Goal: Task Accomplishment & Management: Complete application form

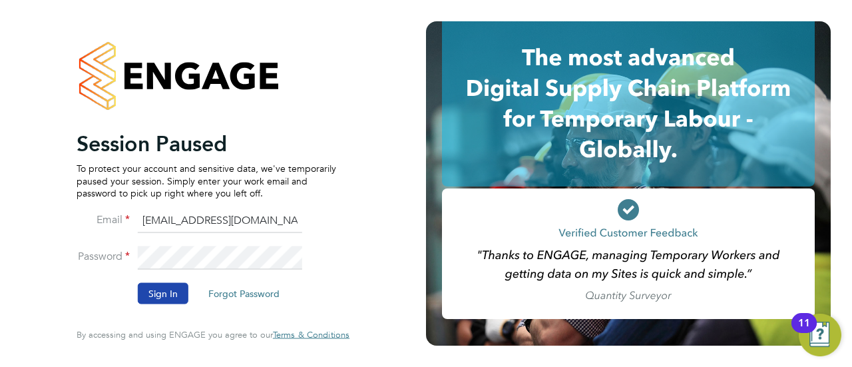
click at [166, 301] on button "Sign In" at bounding box center [163, 293] width 51 height 21
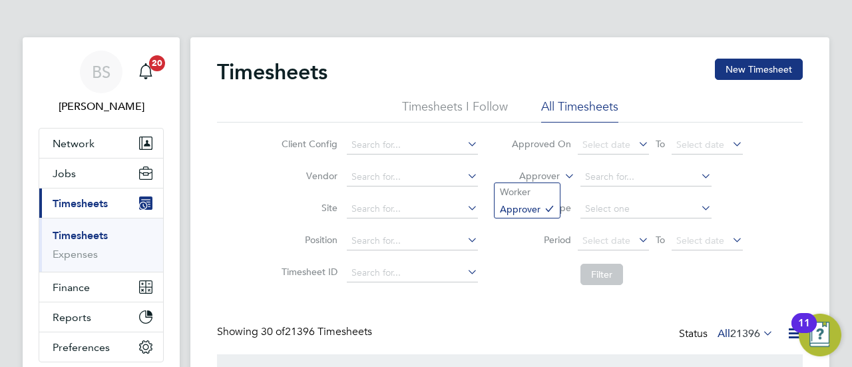
click at [562, 176] on icon at bounding box center [562, 172] width 0 height 12
click at [543, 184] on li "Worker" at bounding box center [527, 191] width 65 height 17
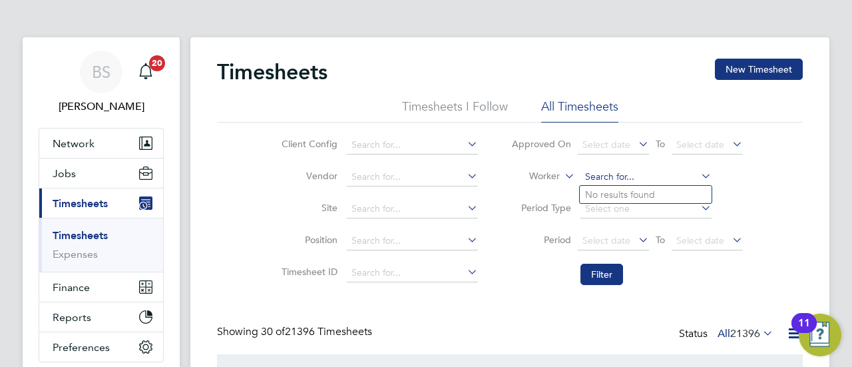
type input "[PERSON_NAME] [PERSON_NAME]"
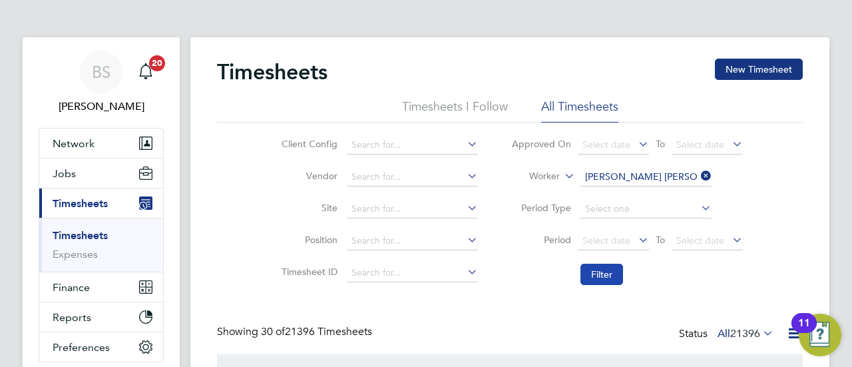
click at [611, 274] on button "Filter" at bounding box center [602, 274] width 43 height 21
click at [602, 169] on input at bounding box center [646, 177] width 131 height 19
click at [633, 191] on li "[PERSON_NAME] S cott [PERSON_NAME]" at bounding box center [666, 195] width 172 height 18
type input "[PERSON_NAME] [PERSON_NAME]"
click at [606, 278] on button "Filter" at bounding box center [602, 274] width 43 height 21
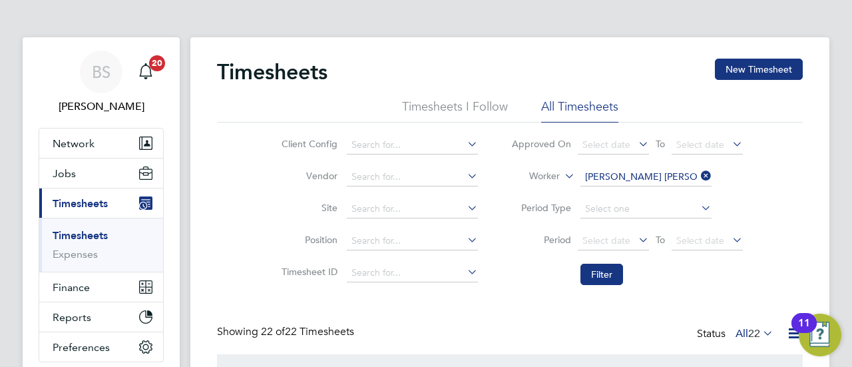
click at [698, 174] on icon at bounding box center [698, 175] width 0 height 19
click at [679, 175] on input at bounding box center [646, 177] width 131 height 19
click at [655, 249] on li "Adi -[PERSON_NAME]" at bounding box center [646, 249] width 132 height 18
type input "Adi-[PERSON_NAME]"
click at [609, 270] on button "Filter" at bounding box center [602, 274] width 43 height 21
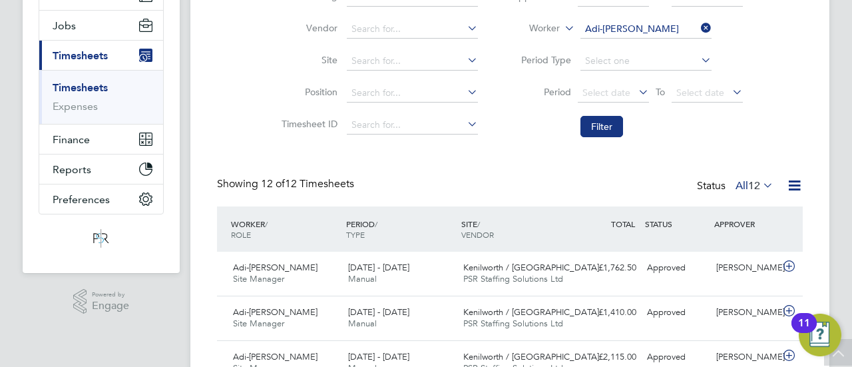
click at [549, 154] on div "Timesheets New Timesheet Timesheets I Follow All Timesheets Client Config Vendo…" at bounding box center [510, 348] width 586 height 875
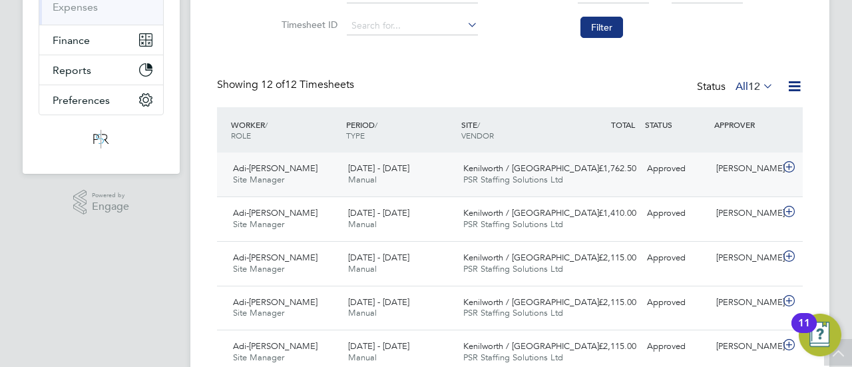
click at [426, 175] on div "[DATE] - [DATE] Manual" at bounding box center [400, 174] width 115 height 33
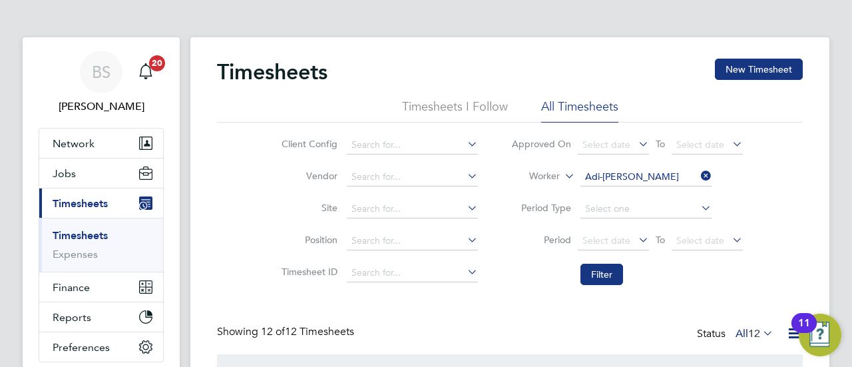
click at [698, 174] on icon at bounding box center [698, 175] width 0 height 19
click at [746, 73] on button "New Timesheet" at bounding box center [759, 69] width 88 height 21
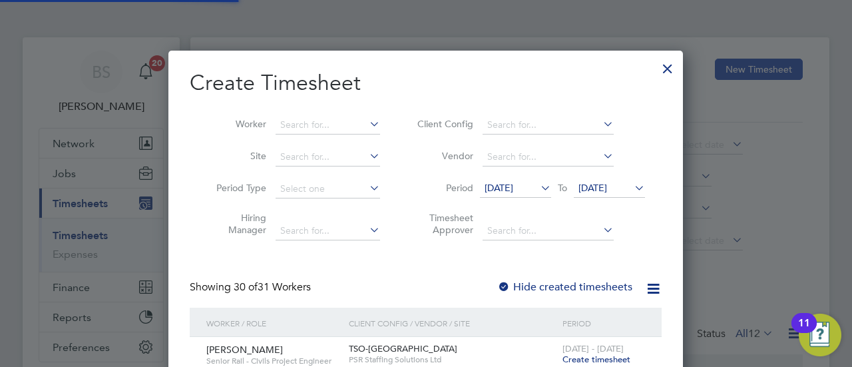
scroll to position [1907, 515]
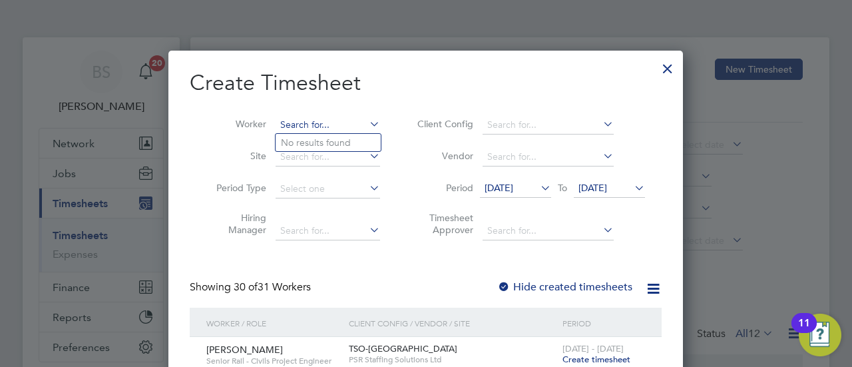
click at [320, 123] on input at bounding box center [328, 125] width 105 height 19
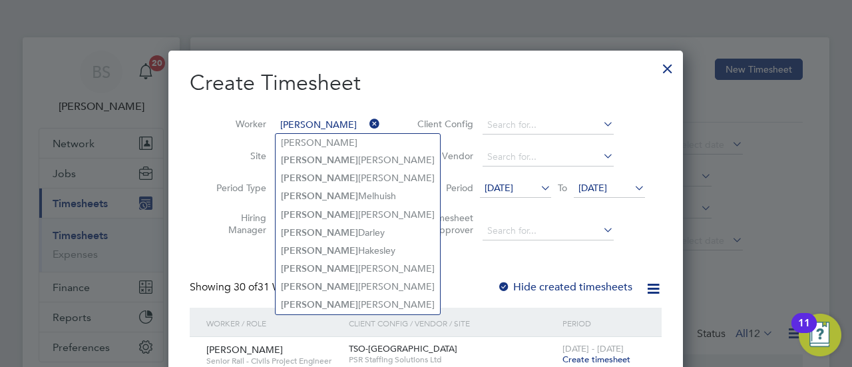
click at [324, 124] on input "[PERSON_NAME]" at bounding box center [328, 125] width 105 height 19
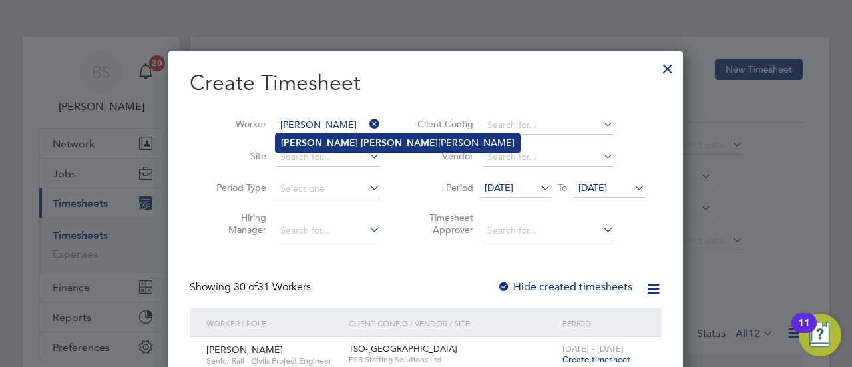
click at [328, 135] on li "[PERSON_NAME] [PERSON_NAME]" at bounding box center [398, 143] width 244 height 18
type input "[PERSON_NAME] [PERSON_NAME]"
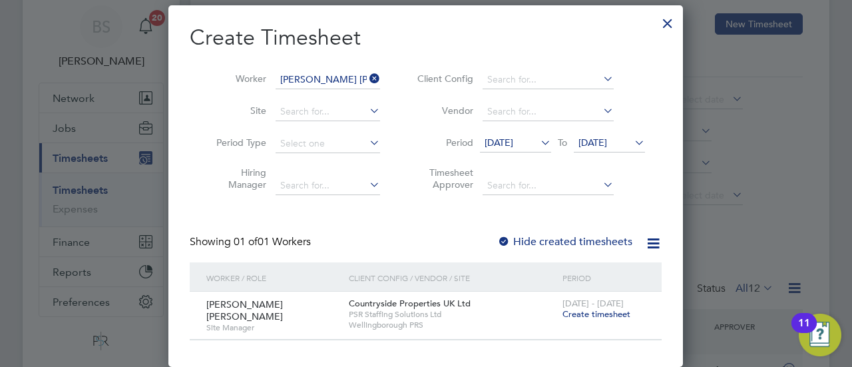
scroll to position [53, 0]
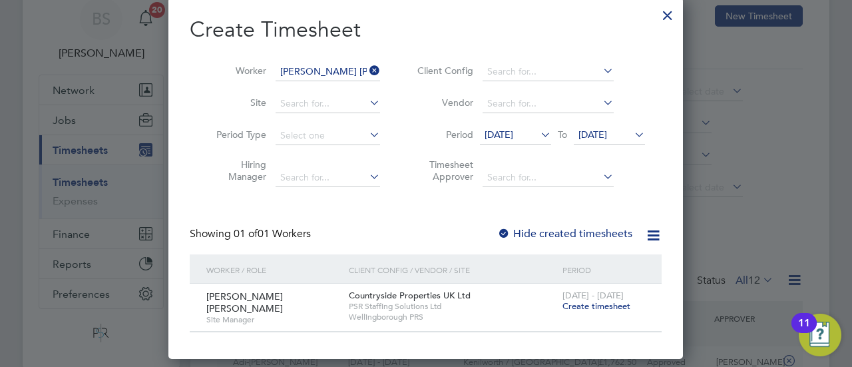
click at [537, 323] on div "Countryside Properties UK Ltd PSR Staffing Solutions Ltd [GEOGRAPHIC_DATA] PRS" at bounding box center [453, 306] width 214 height 45
click at [599, 307] on span "Create timesheet" at bounding box center [597, 305] width 68 height 11
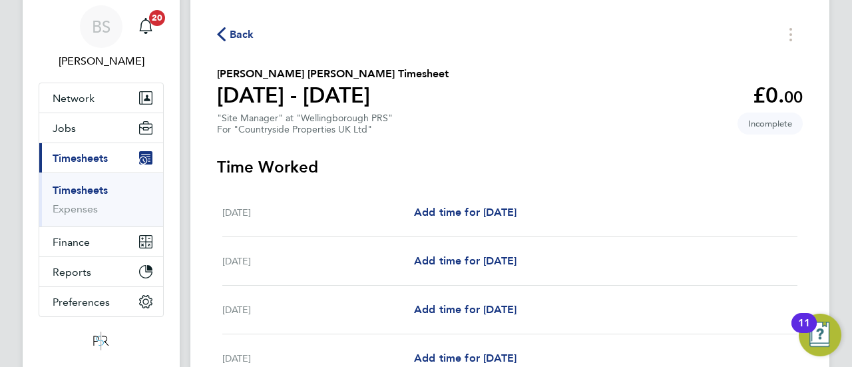
scroll to position [67, 0]
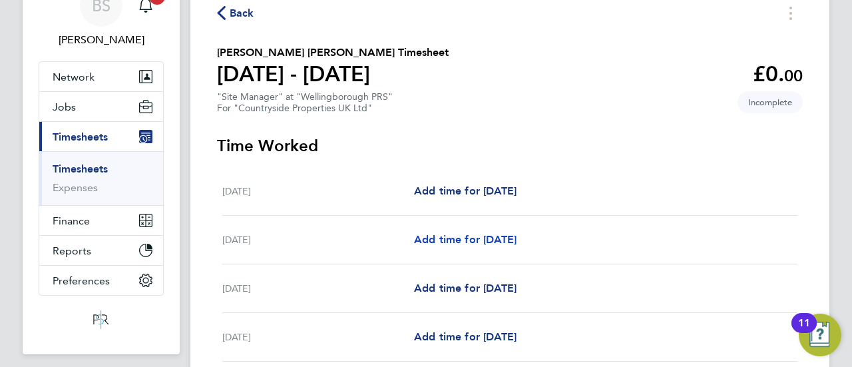
click at [487, 238] on span "Add time for [DATE]" at bounding box center [465, 239] width 103 height 13
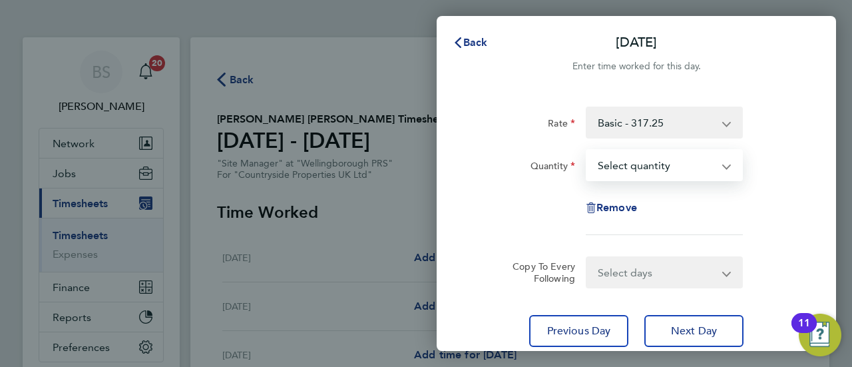
click at [691, 172] on select "Select quantity 0.5 1" at bounding box center [656, 164] width 139 height 29
select select "1"
click at [587, 150] on select "Select quantity 0.5 1" at bounding box center [656, 164] width 139 height 29
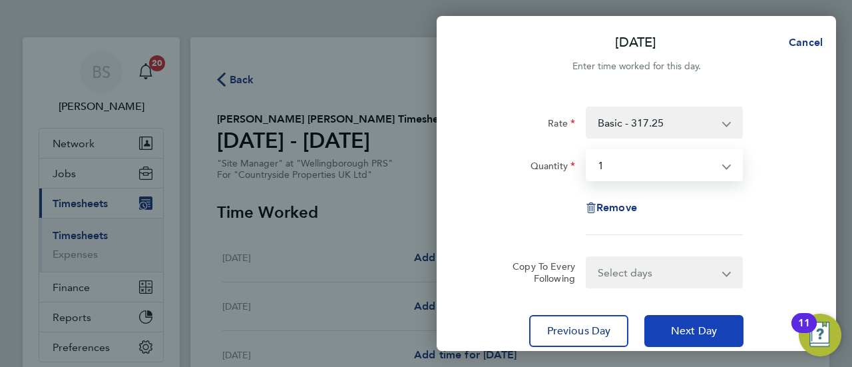
click at [688, 333] on span "Next Day" at bounding box center [694, 330] width 46 height 13
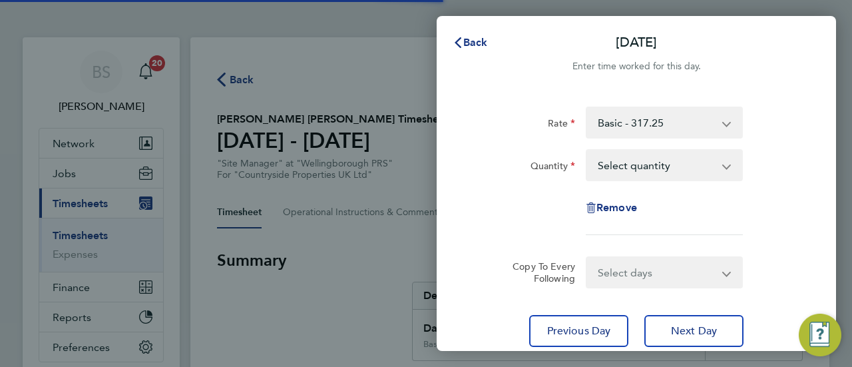
click at [647, 165] on select "Select quantity 0.5 1" at bounding box center [656, 164] width 139 height 29
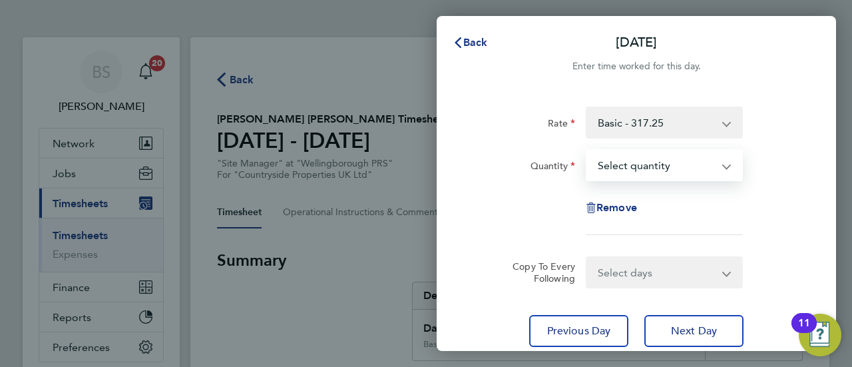
select select "1"
click at [587, 150] on select "Select quantity 0.5 1" at bounding box center [656, 164] width 139 height 29
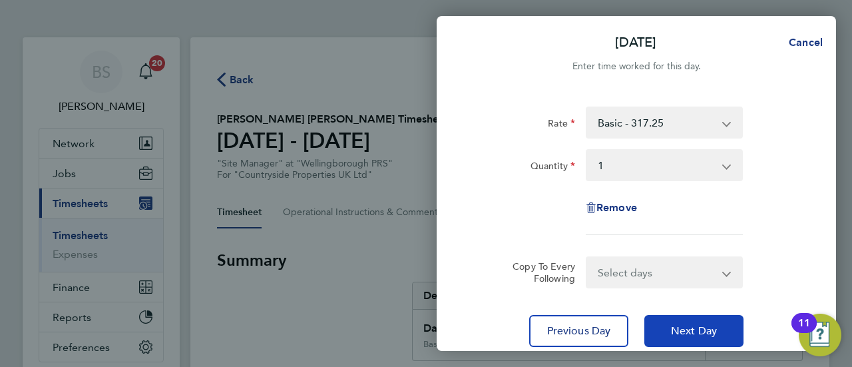
click at [690, 342] on button "Next Day" at bounding box center [694, 331] width 99 height 32
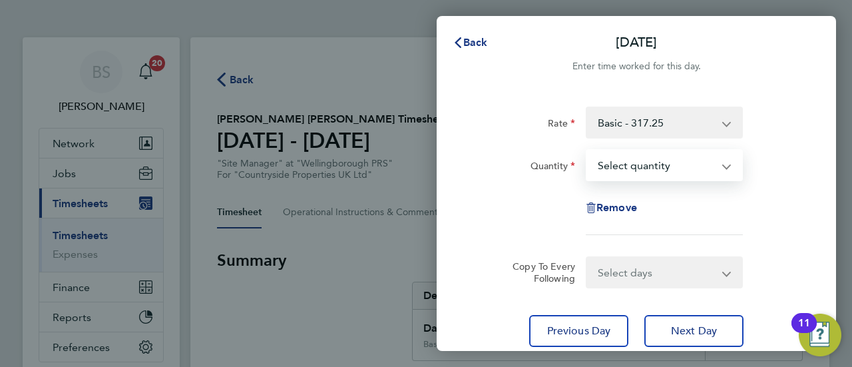
click at [663, 168] on select "Select quantity 0.5 1" at bounding box center [656, 164] width 139 height 29
select select "1"
click at [587, 150] on select "Select quantity 0.5 1" at bounding box center [656, 164] width 139 height 29
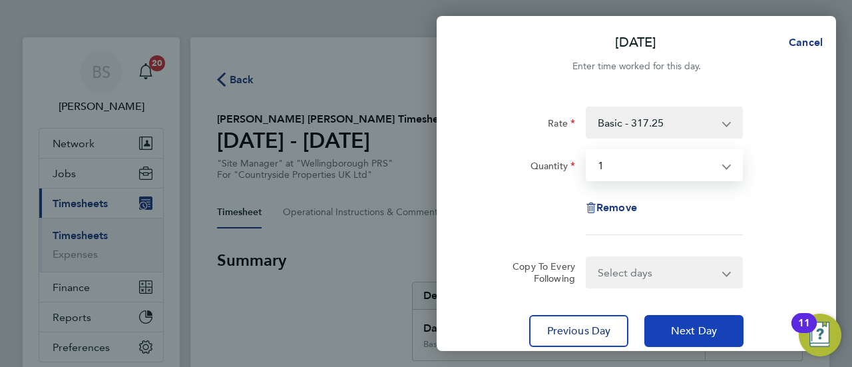
click at [694, 332] on span "Next Day" at bounding box center [694, 330] width 46 height 13
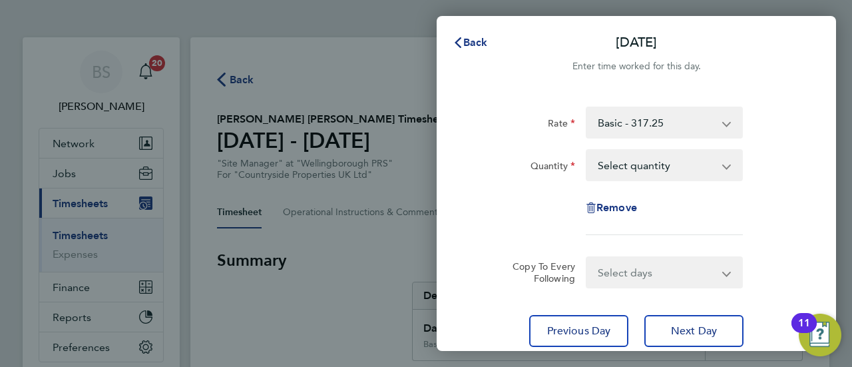
click at [645, 176] on select "Select quantity 0.5 1" at bounding box center [656, 164] width 139 height 29
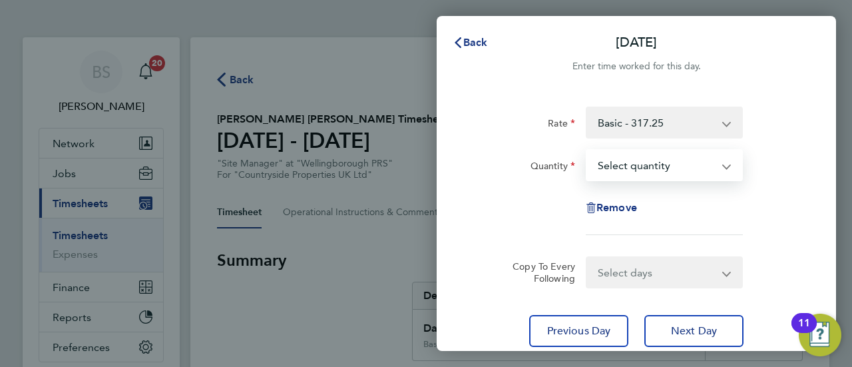
select select "1"
click at [587, 150] on select "Select quantity 0.5 1" at bounding box center [656, 164] width 139 height 29
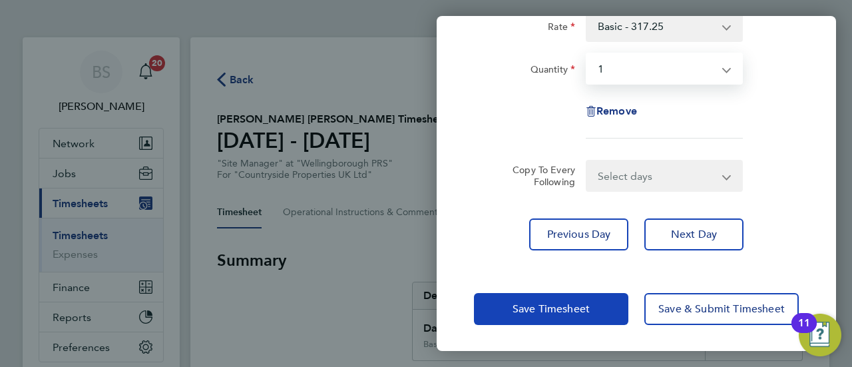
click at [580, 311] on span "Save Timesheet" at bounding box center [551, 308] width 77 height 13
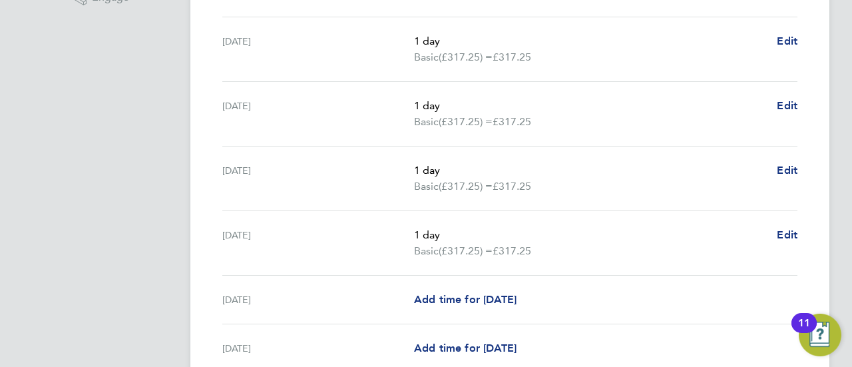
scroll to position [577, 0]
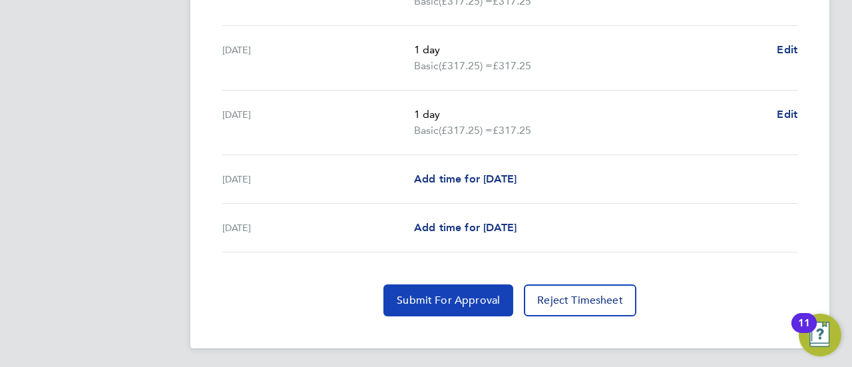
click at [477, 298] on span "Submit For Approval" at bounding box center [448, 300] width 103 height 13
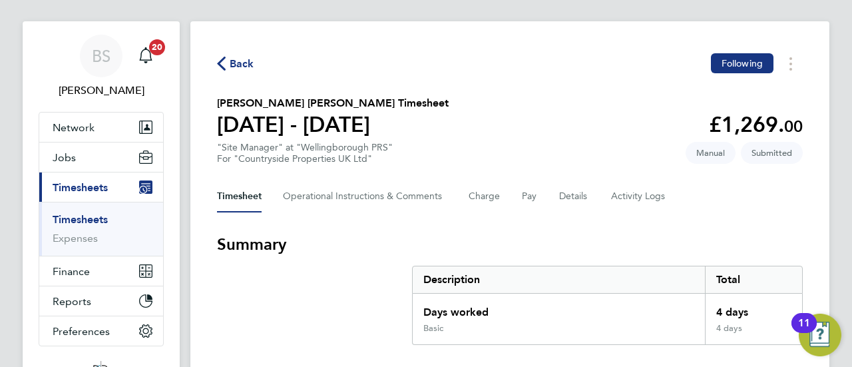
scroll to position [0, 0]
